Goal: Navigation & Orientation: Find specific page/section

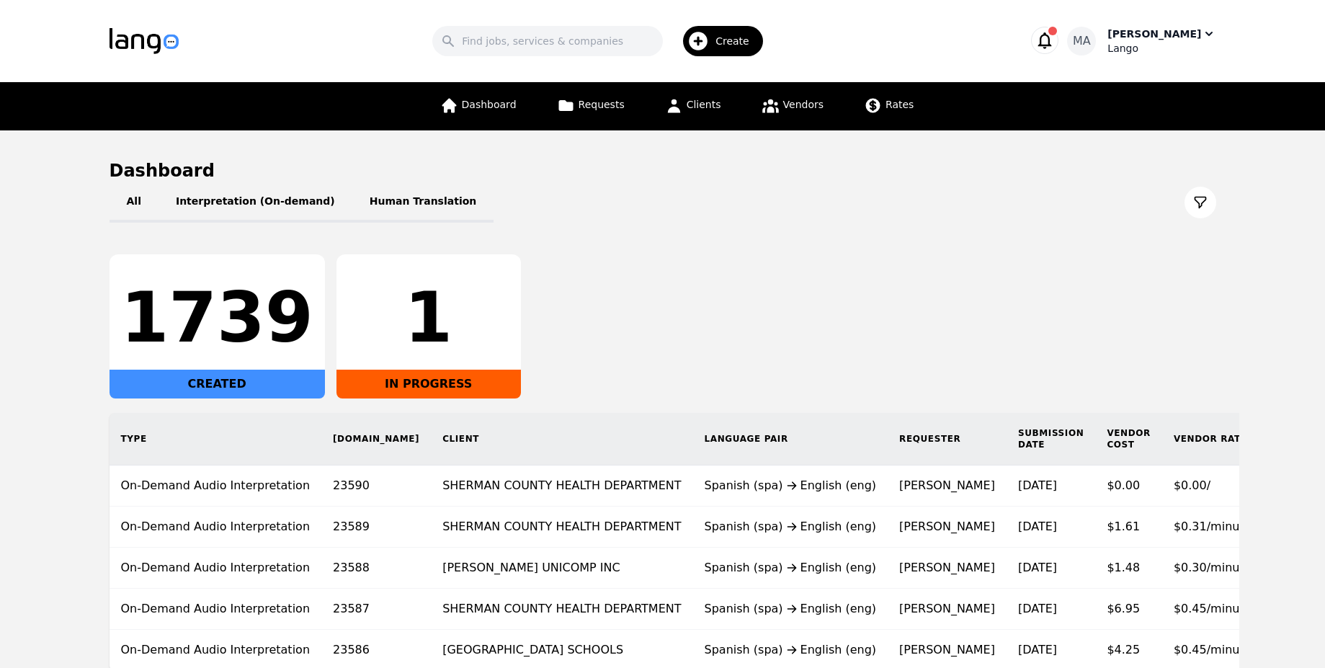
click at [1091, 46] on span "MA" at bounding box center [1082, 40] width 18 height 17
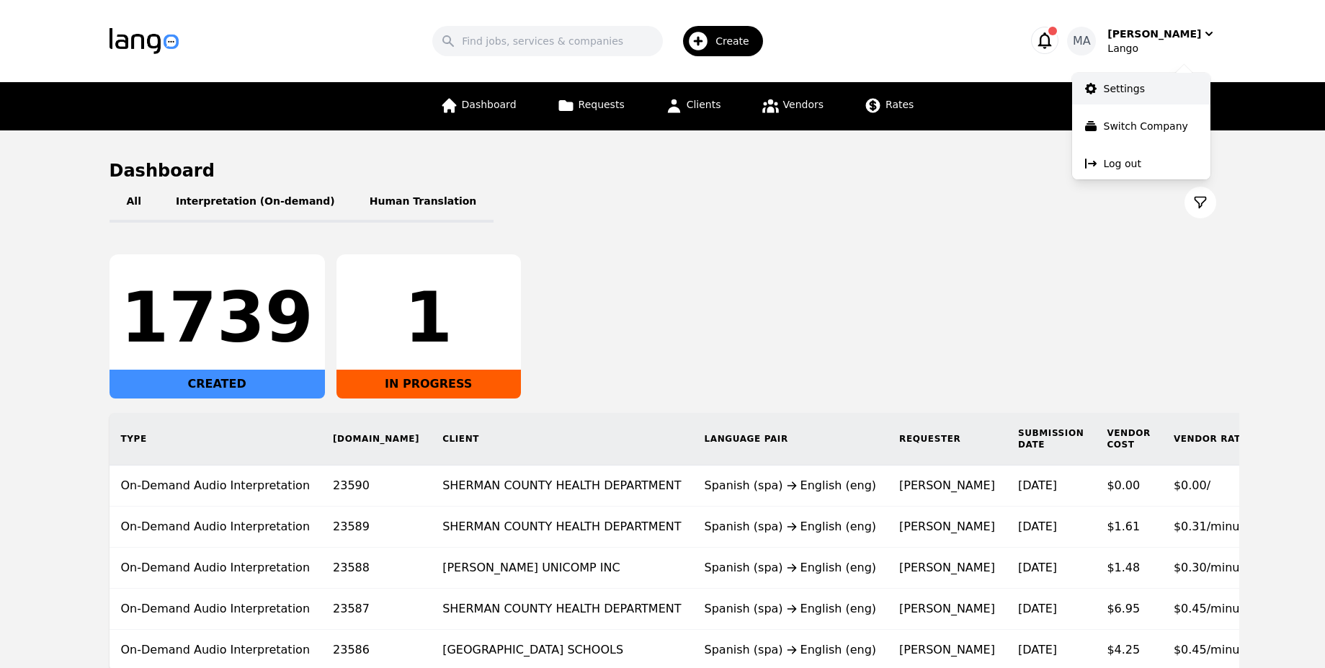
click at [1107, 78] on link "Settings" at bounding box center [1141, 89] width 138 height 32
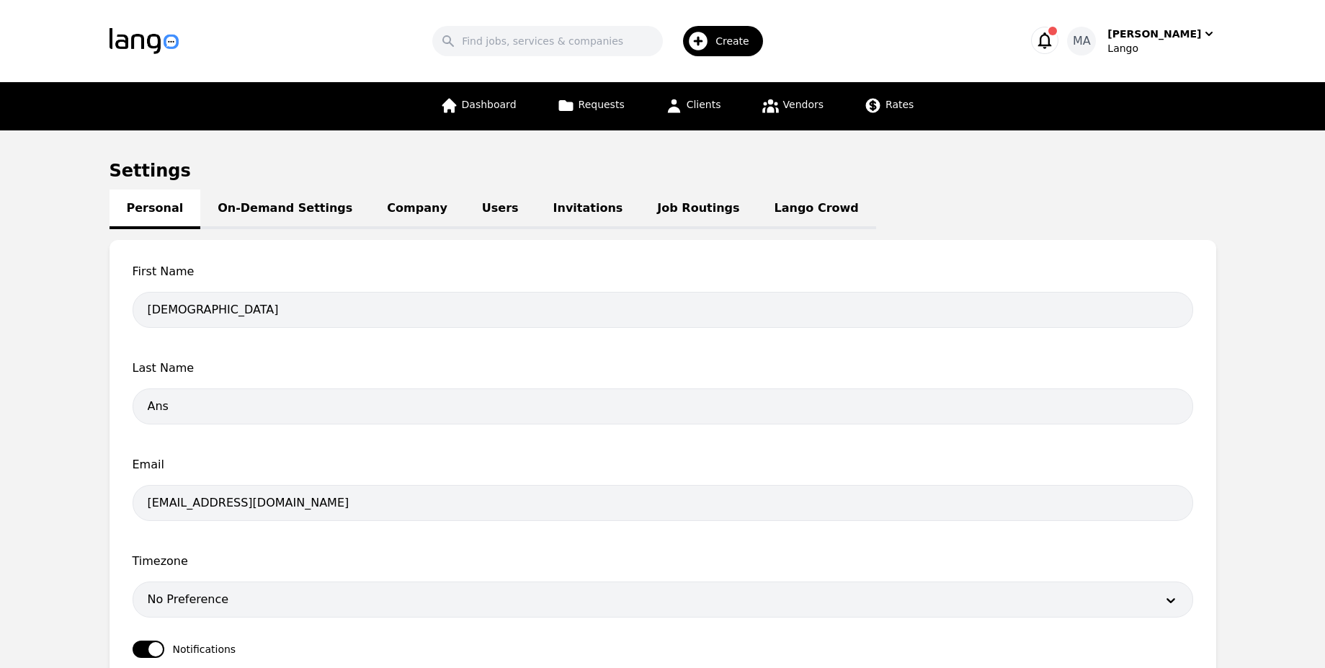
click at [303, 197] on link "On-Demand Settings" at bounding box center [284, 209] width 169 height 40
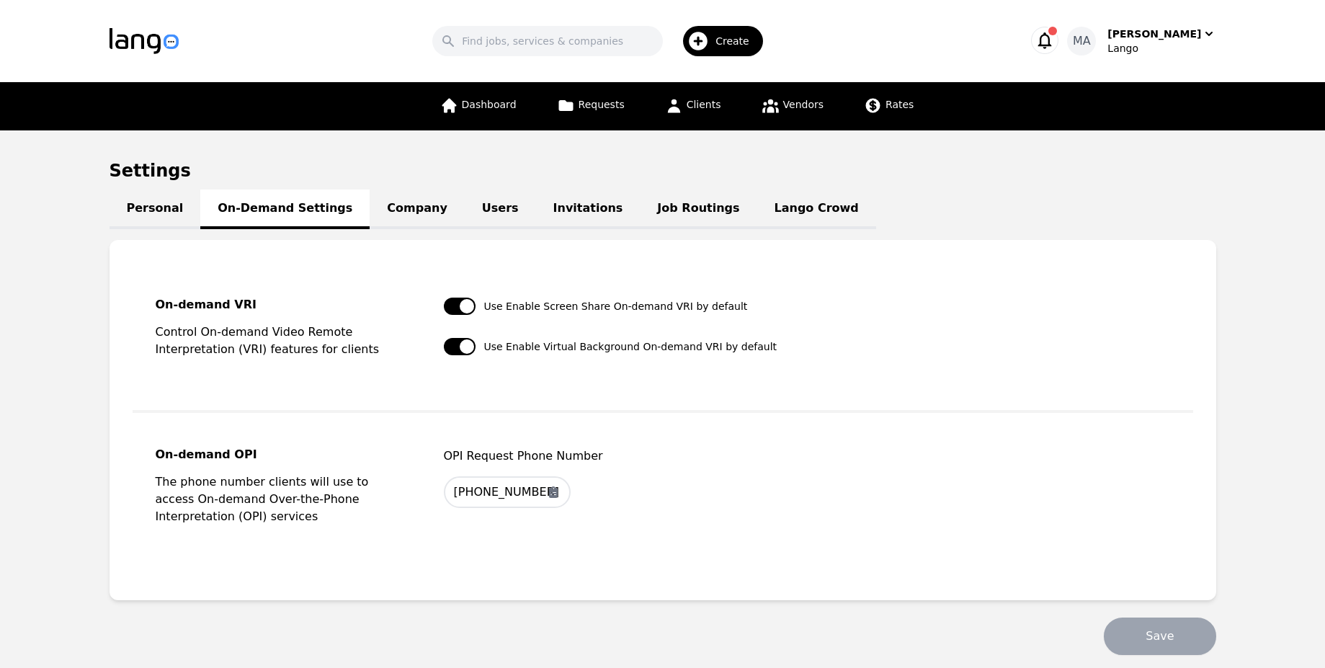
click at [640, 193] on link "Job Routings" at bounding box center [698, 209] width 117 height 40
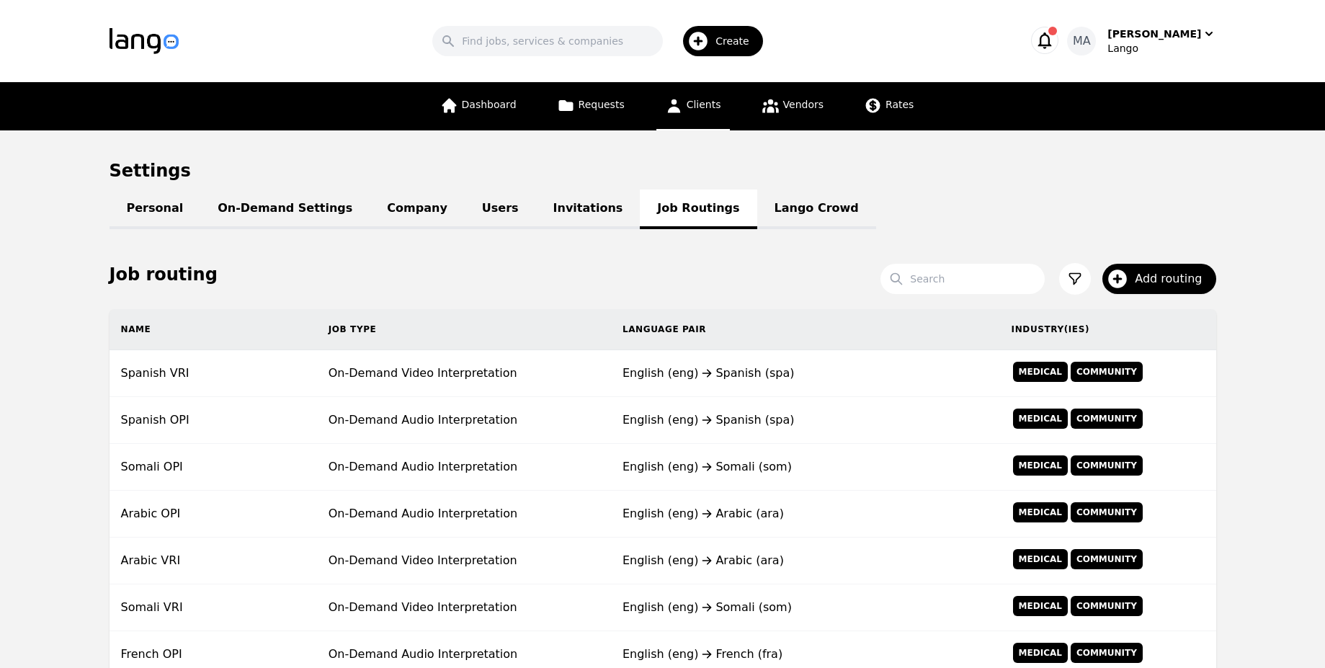
click at [664, 117] on link "Clients" at bounding box center [692, 106] width 73 height 48
